Goal: Find specific page/section: Find specific page/section

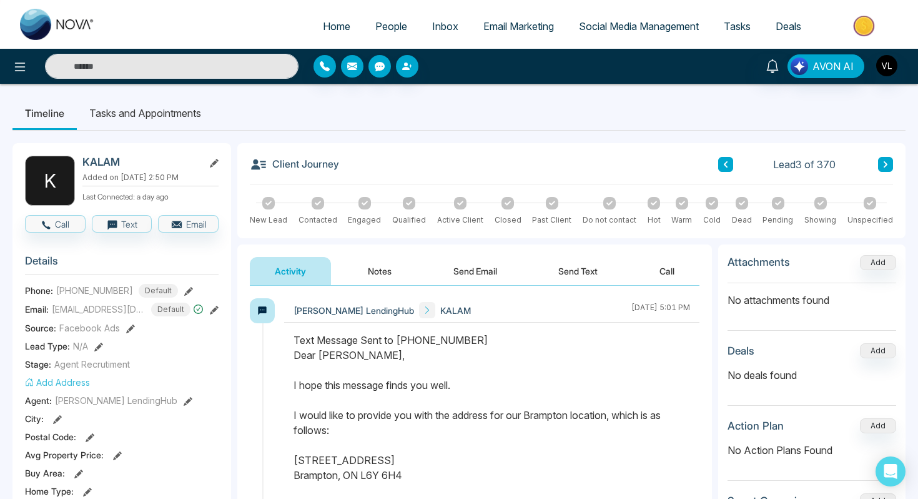
click at [382, 27] on span "People" at bounding box center [391, 26] width 32 height 12
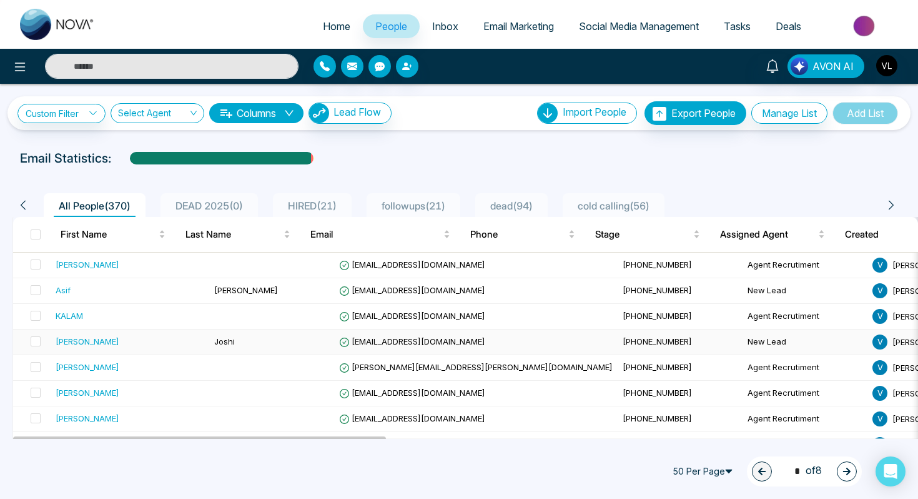
click at [359, 342] on span "[EMAIL_ADDRESS][DOMAIN_NAME]" at bounding box center [412, 341] width 146 height 10
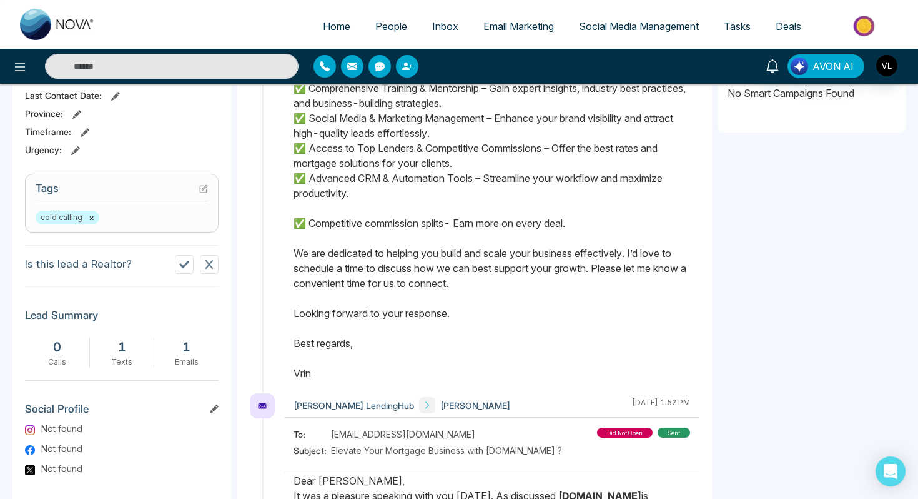
click at [359, 342] on div "Text Message Sent to [PHONE_NUMBER] Dear [PERSON_NAME], It was a pleasure speak…" at bounding box center [492, 141] width 397 height 480
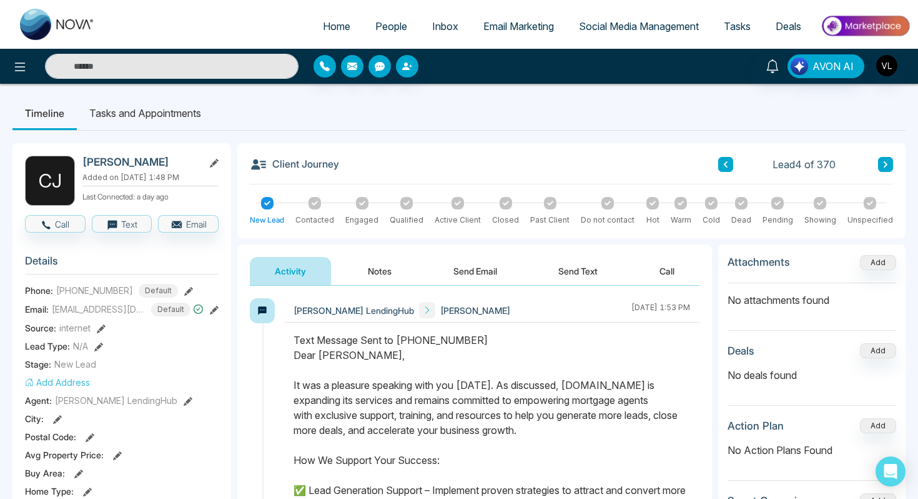
click at [384, 36] on link "People" at bounding box center [391, 26] width 57 height 24
